Goal: Information Seeking & Learning: Learn about a topic

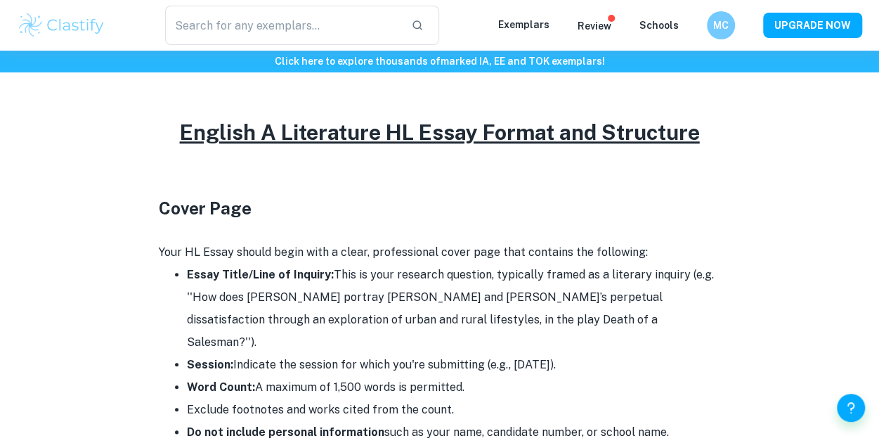
scroll to position [562, 0]
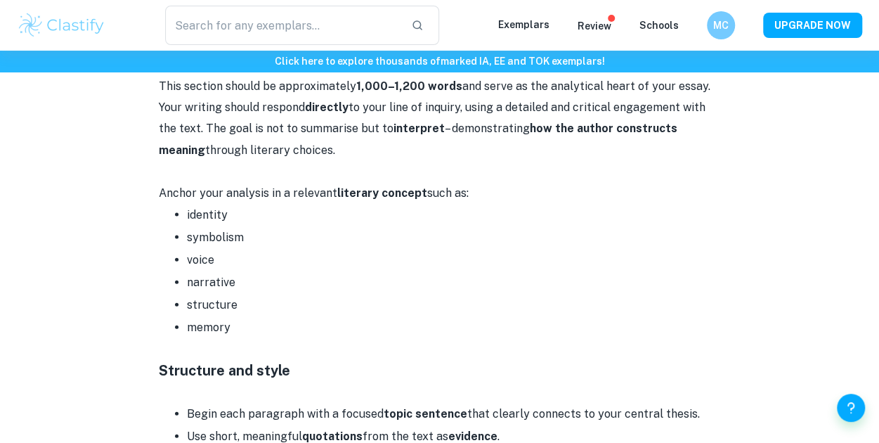
drag, startPoint x: 184, startPoint y: 124, endPoint x: 520, endPoint y: 186, distance: 341.6
click at [520, 186] on div "Getting ready to start your English A HL Essay but feeling unsure about how to …" at bounding box center [440, 197] width 562 height 2065
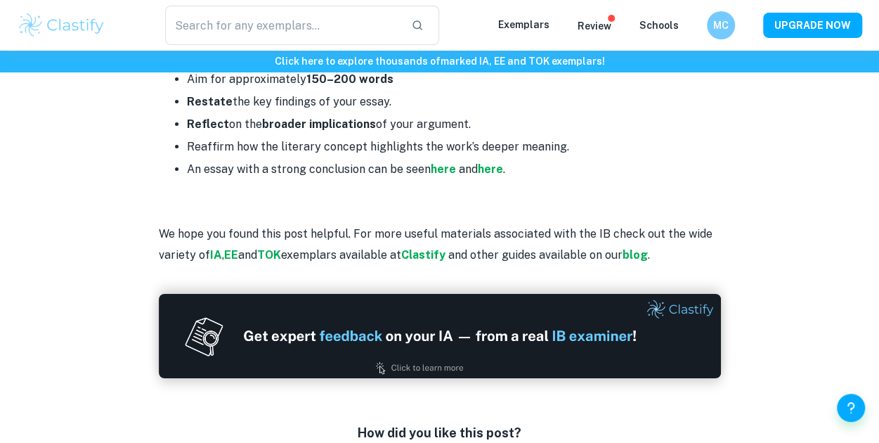
scroll to position [2390, 0]
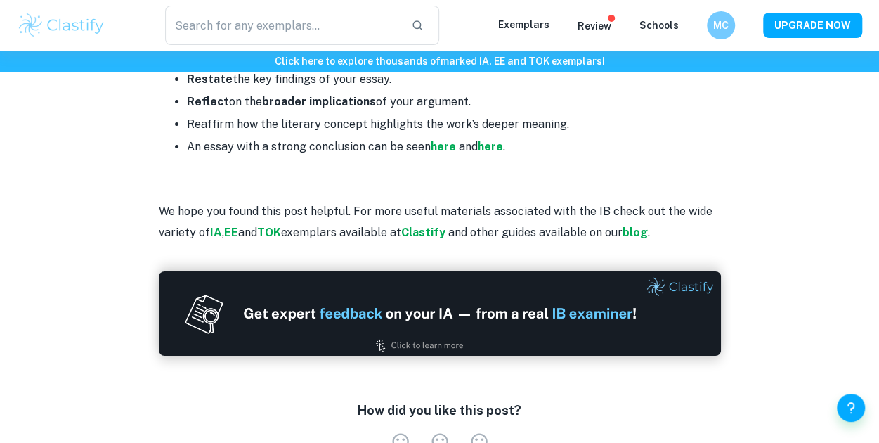
drag, startPoint x: 520, startPoint y: 186, endPoint x: 567, endPoint y: 146, distance: 61.3
click at [567, 158] on p at bounding box center [440, 168] width 562 height 21
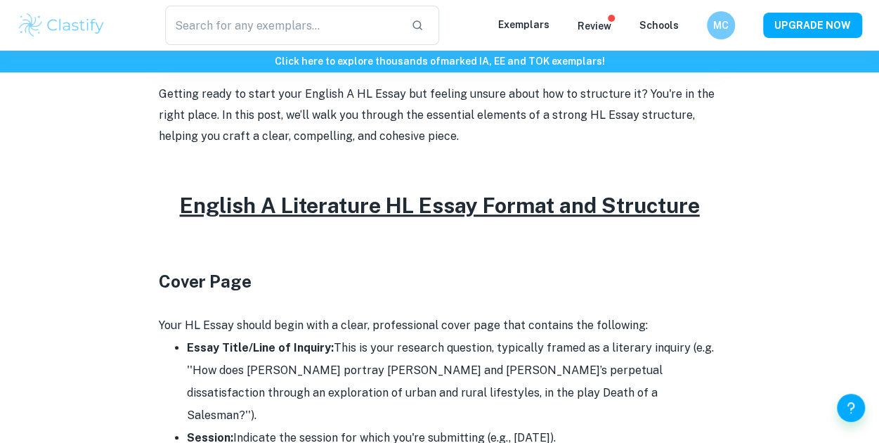
scroll to position [351, 0]
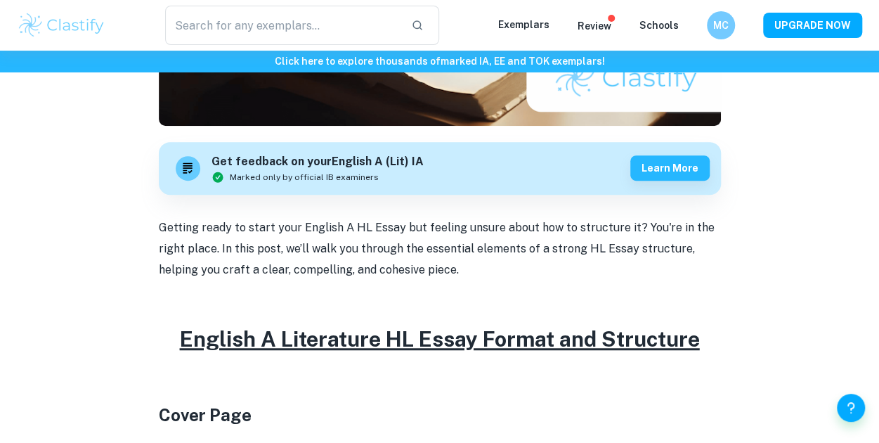
click at [183, 334] on u "English A Literature HL Essay Format and Structure" at bounding box center [440, 338] width 520 height 25
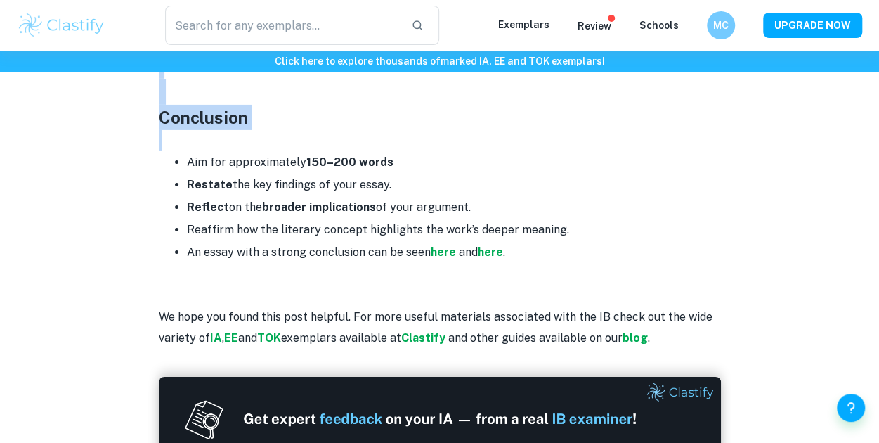
scroll to position [2283, 0]
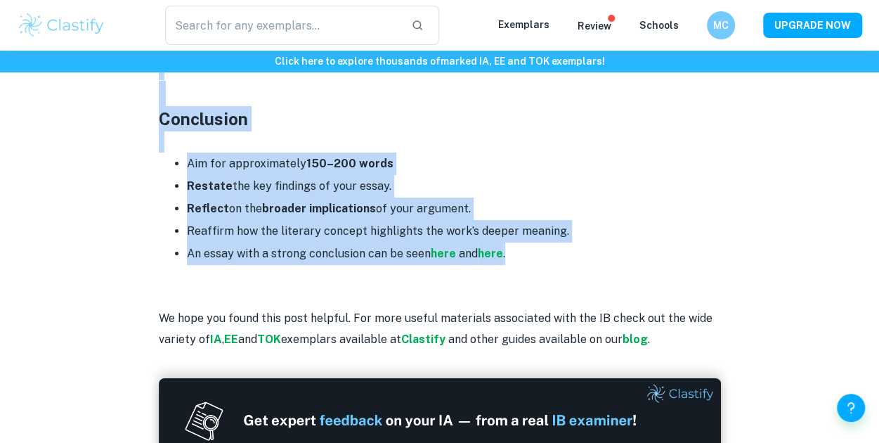
drag, startPoint x: 176, startPoint y: 335, endPoint x: 723, endPoint y: 236, distance: 555.0
copy div "Loremip D Sitametcon AD Elits Doeius tem Incididun Utlab Etdo Magn AL Enima min…"
